Goal: Information Seeking & Learning: Understand process/instructions

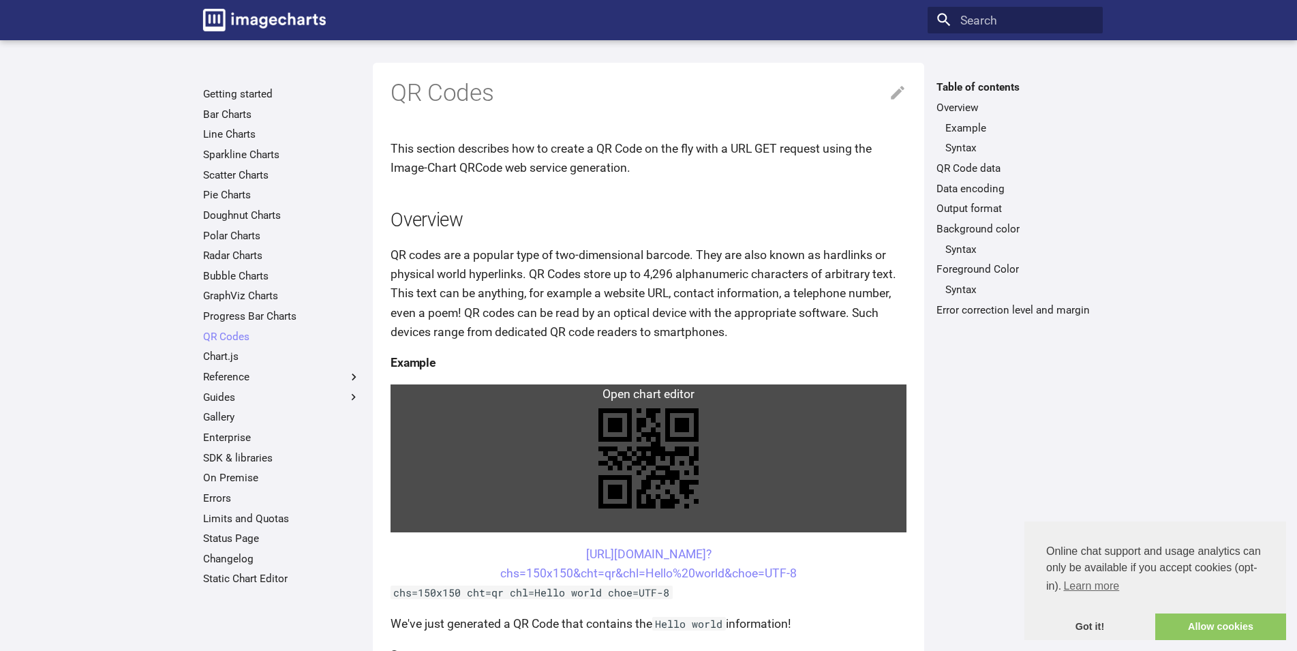
click at [738, 396] on link at bounding box center [649, 458] width 516 height 148
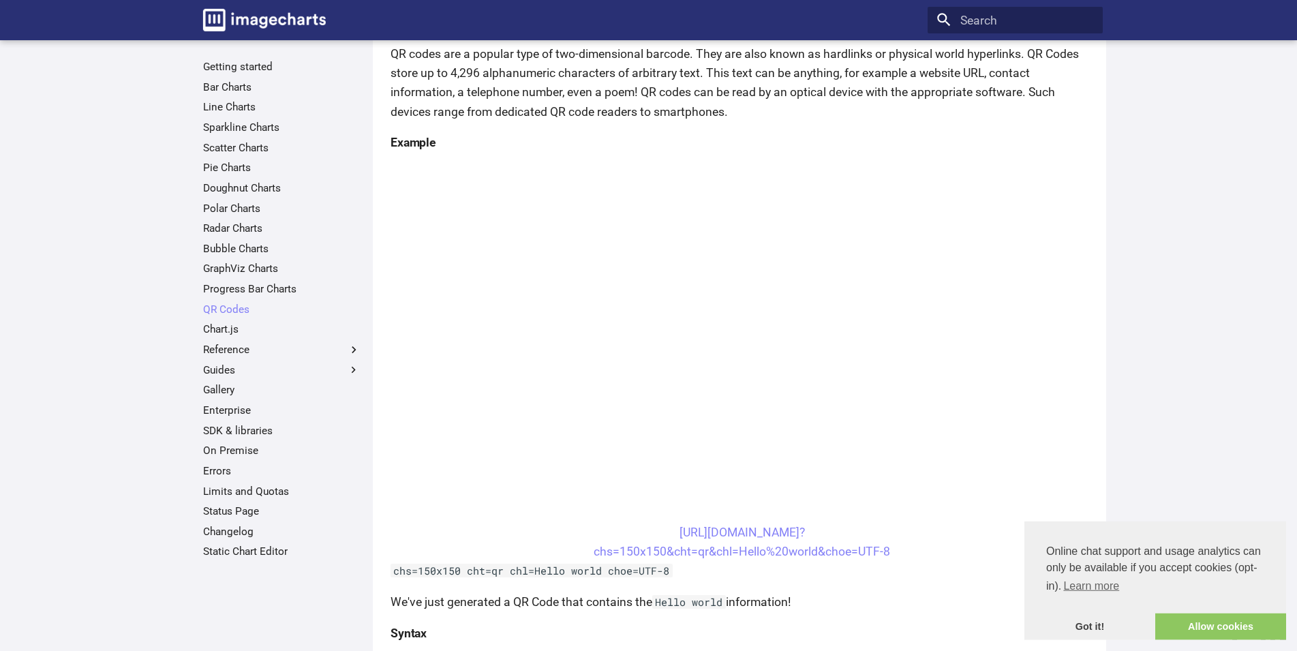
scroll to position [325, 0]
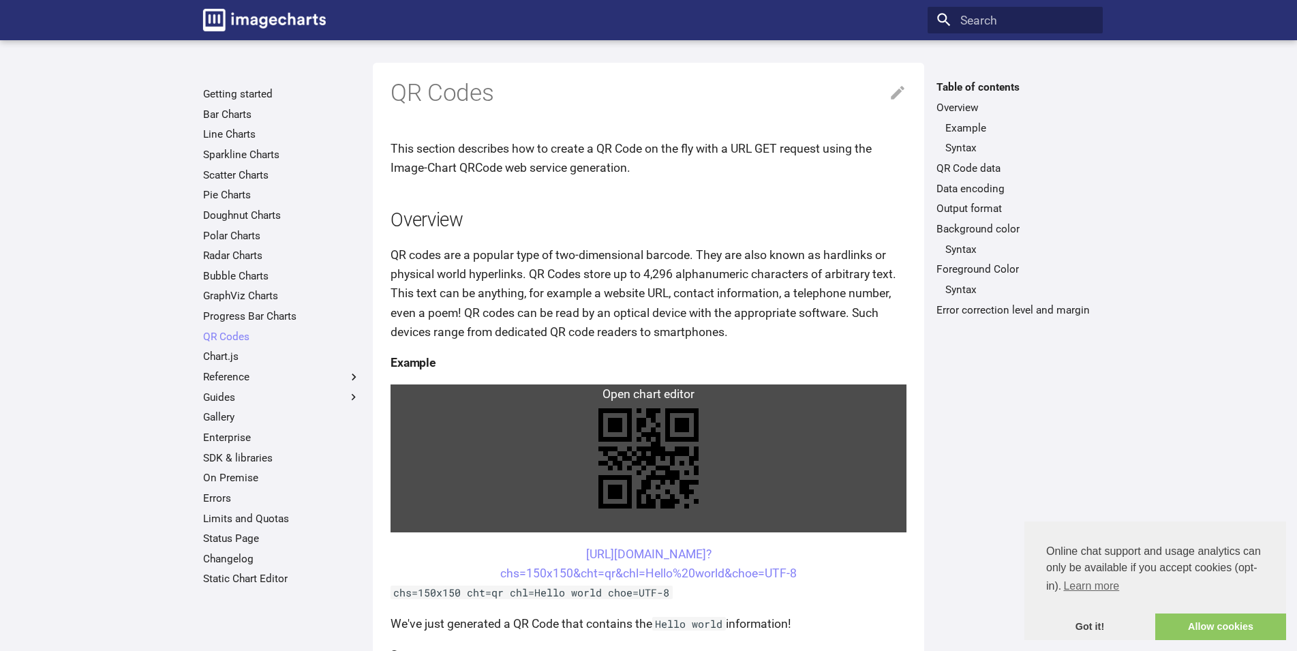
click at [626, 457] on link at bounding box center [649, 458] width 516 height 148
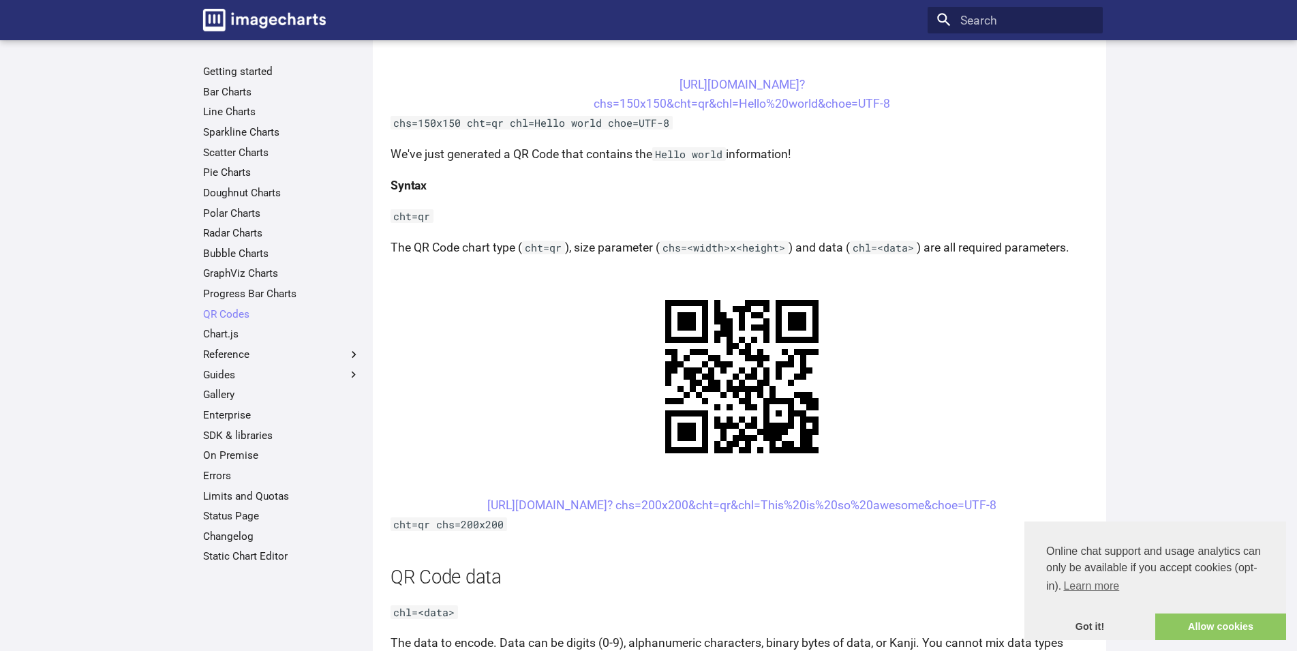
scroll to position [974, 0]
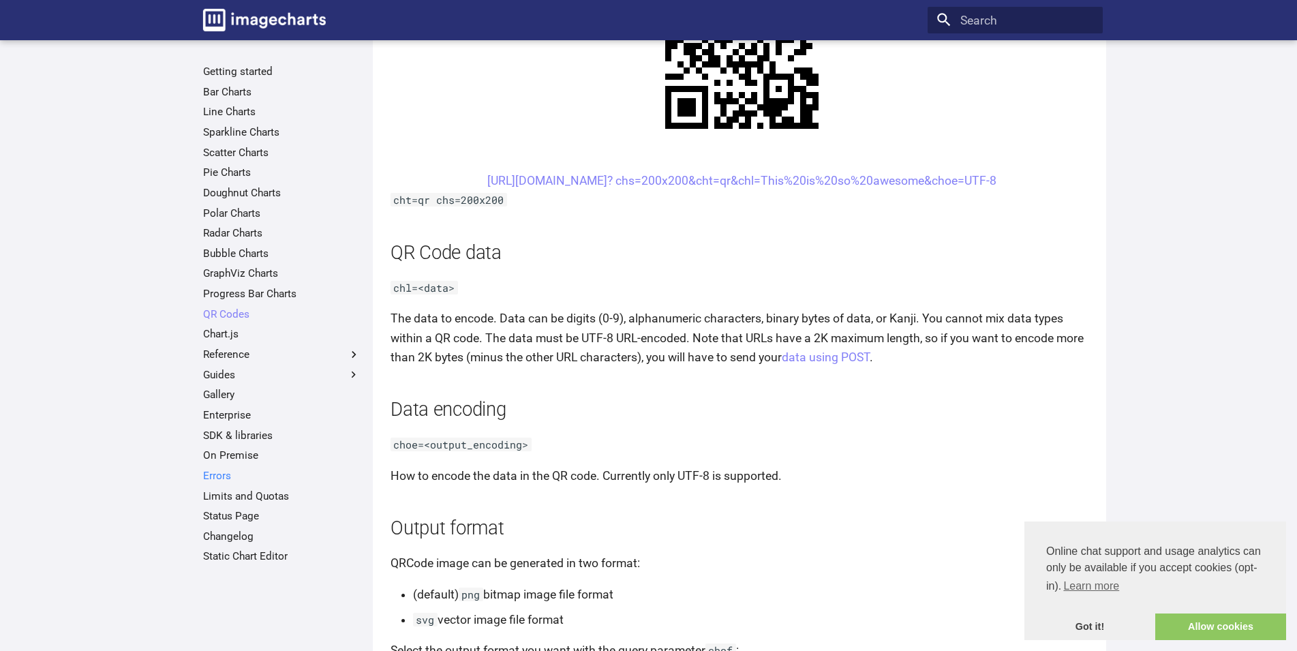
click at [207, 479] on link "Errors" at bounding box center [281, 476] width 157 height 14
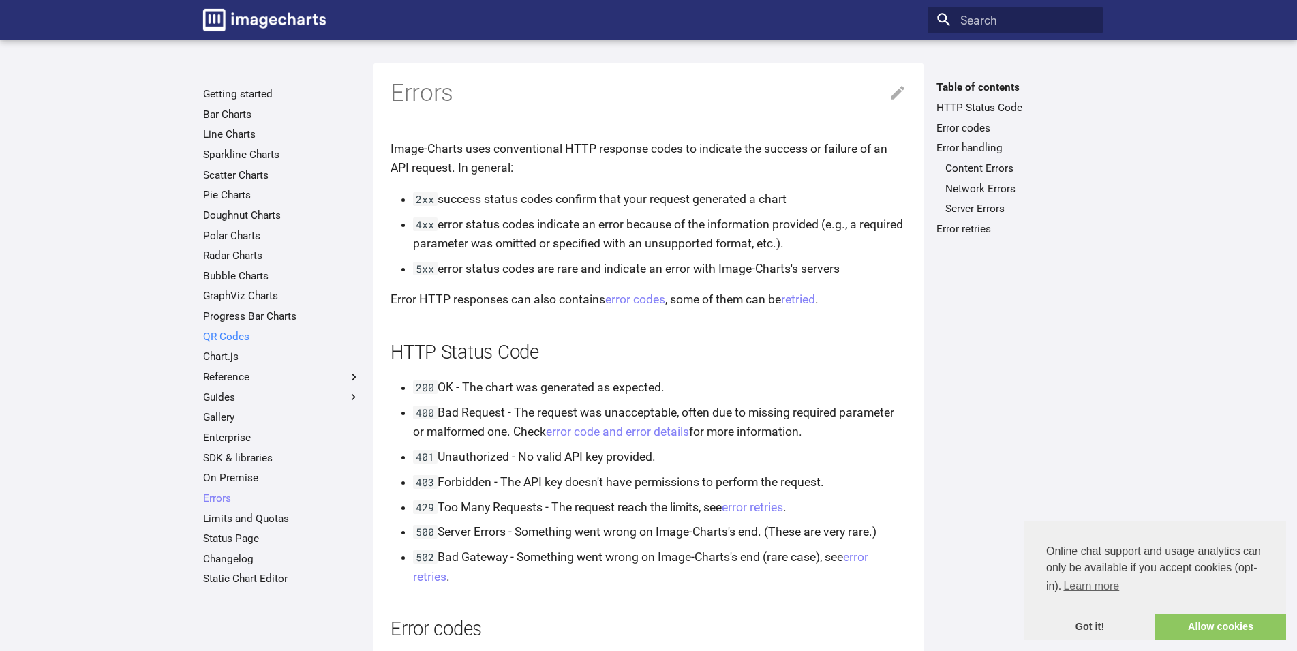
click at [228, 337] on link "QR Codes" at bounding box center [281, 337] width 157 height 14
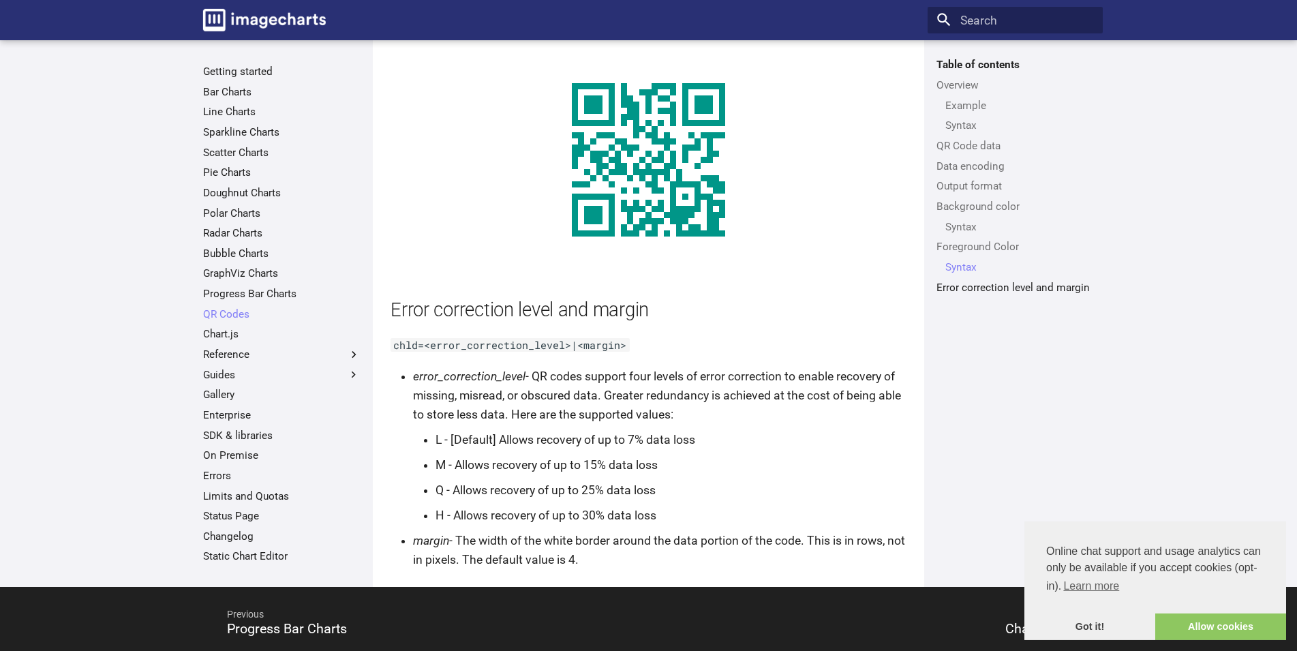
scroll to position [2467, 0]
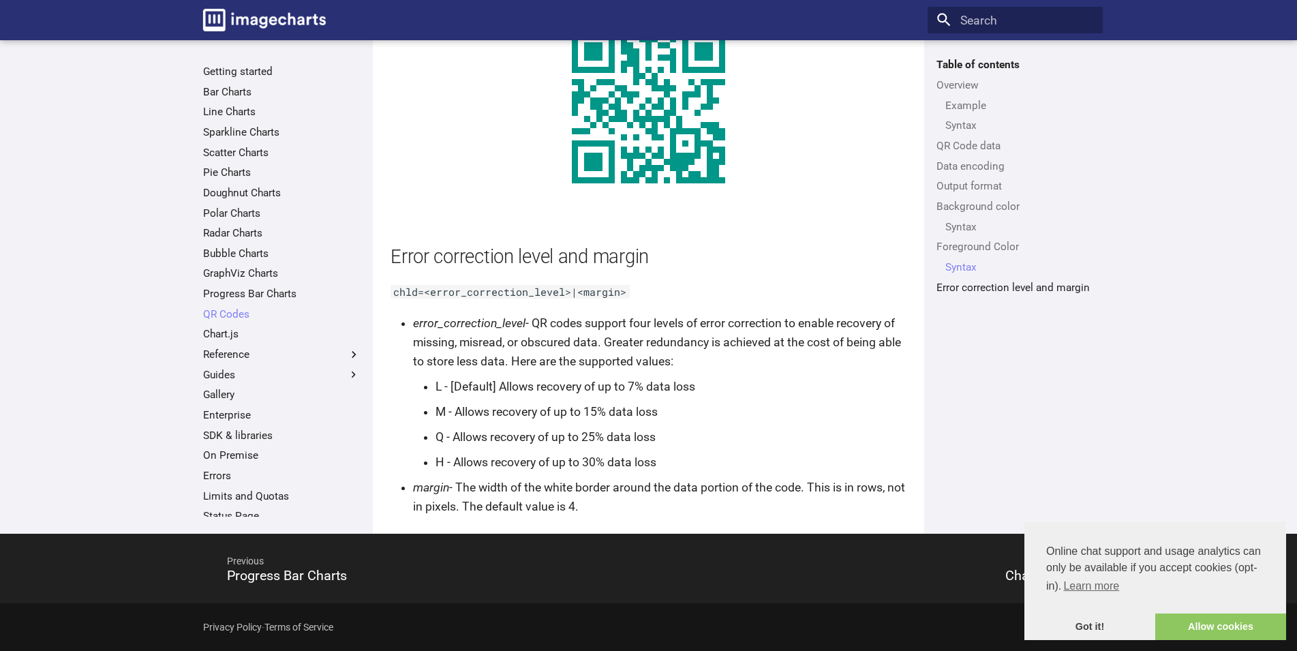
drag, startPoint x: 392, startPoint y: 256, endPoint x: 765, endPoint y: 500, distance: 446.0
copy article "Error correction level and margin chld=<error_correction_level>|<margin> error_…"
click at [1053, 441] on div "Table of contents Overview Example Syntax QR Code data Data encoding Output for…" at bounding box center [1015, 287] width 175 height 458
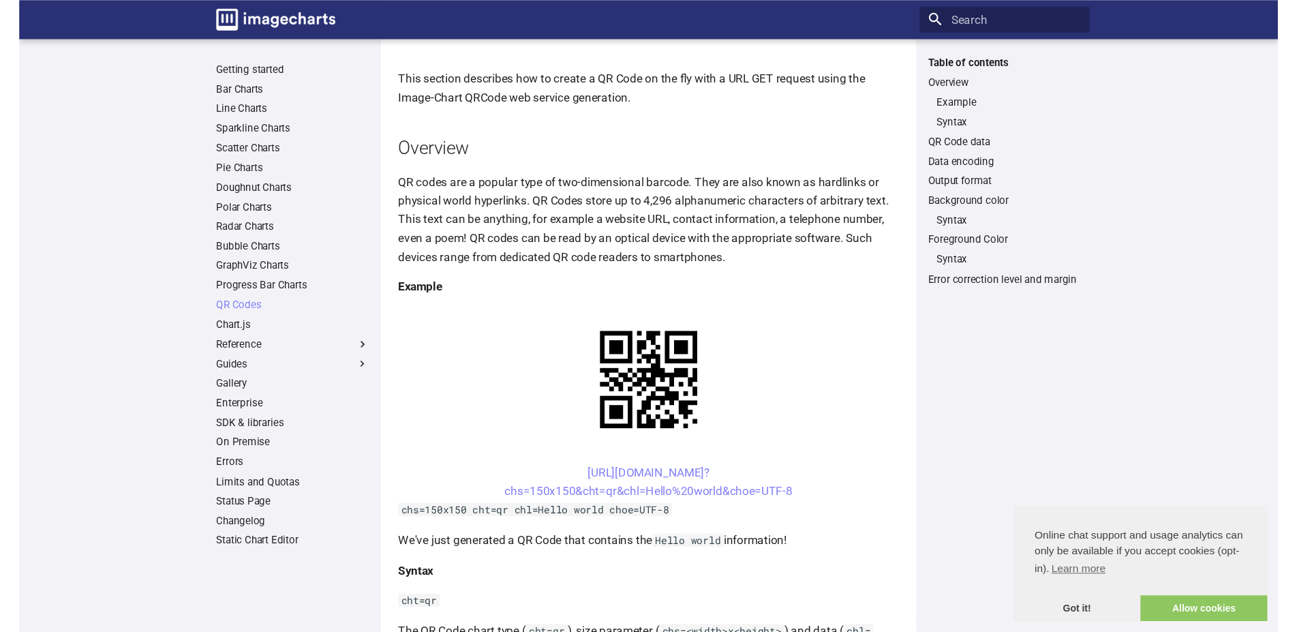
scroll to position [0, 0]
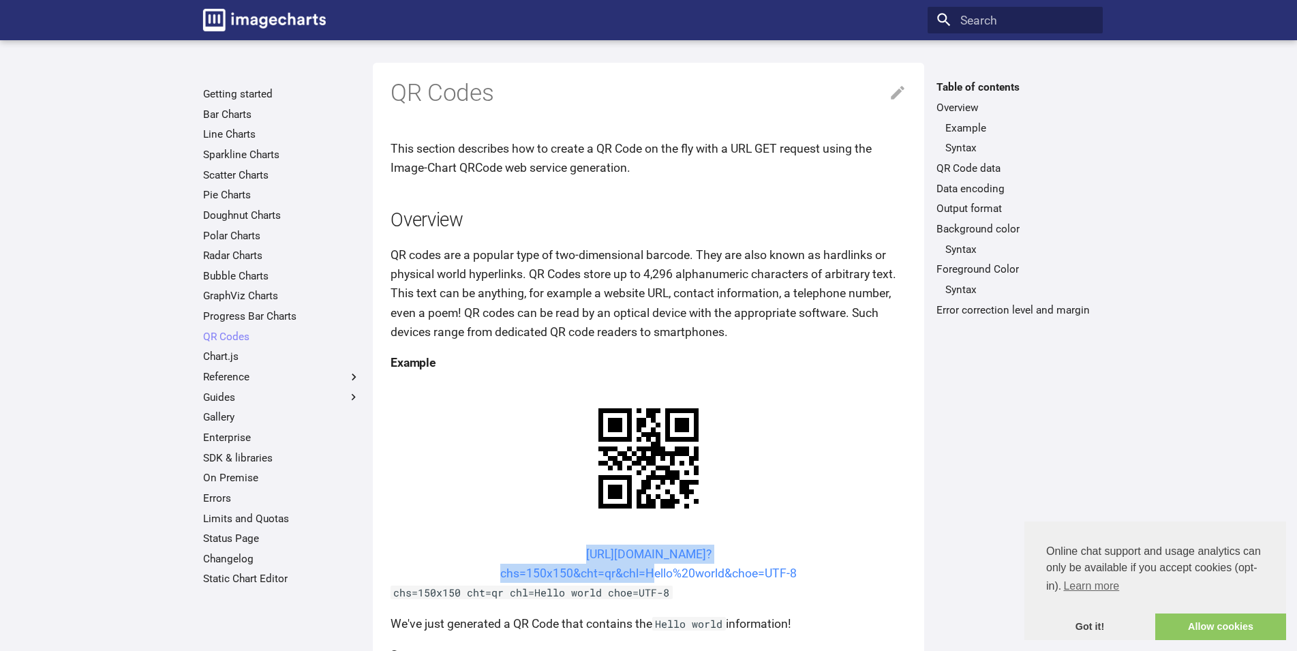
drag, startPoint x: 547, startPoint y: 554, endPoint x: 644, endPoint y: 579, distance: 100.2
click at [644, 579] on center "[URL][DOMAIN_NAME]? chs=150x150&cht=qr&chl=Hello%20world&choe=UTF-8" at bounding box center [649, 564] width 516 height 38
copy link "[URL][DOMAIN_NAME]? chs=150x150&cht=qr&chl="
